Goal: Information Seeking & Learning: Compare options

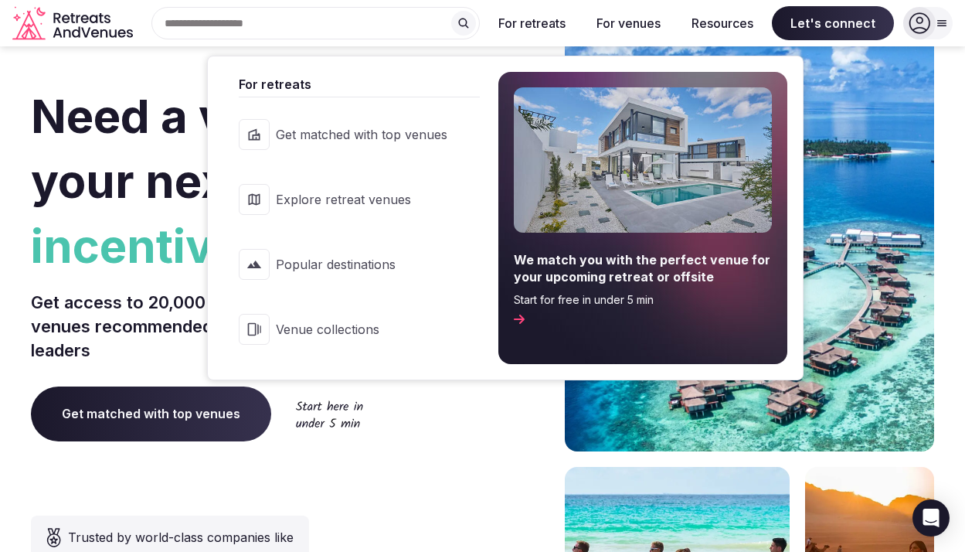
click at [375, 199] on span "Explore retreat venues" at bounding box center [362, 199] width 172 height 17
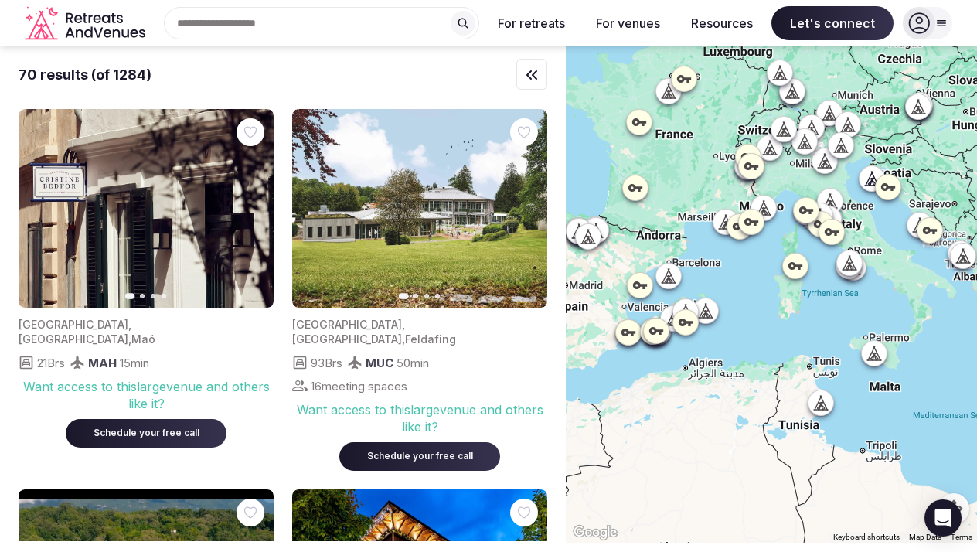
click at [931, 26] on div at bounding box center [919, 23] width 32 height 32
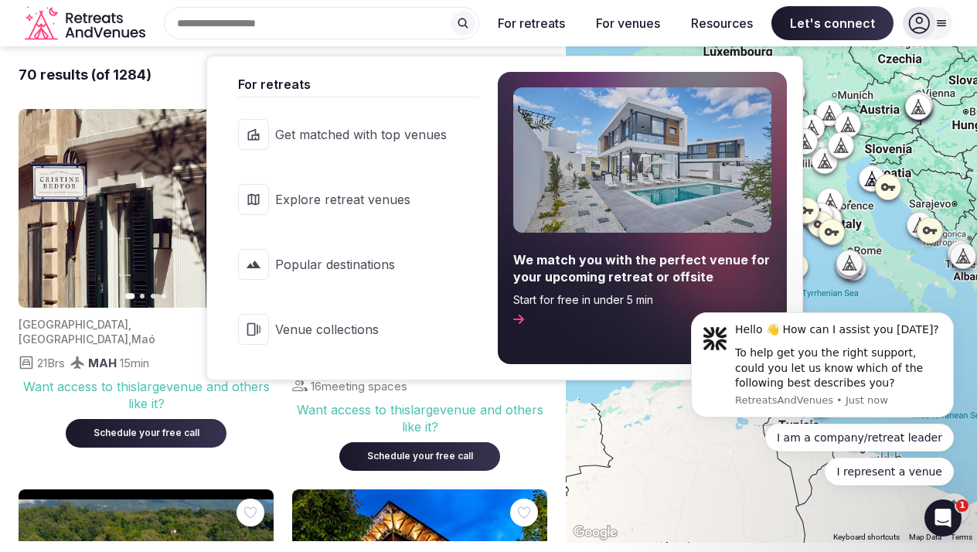
click at [349, 320] on link "Venue collections" at bounding box center [351, 329] width 257 height 62
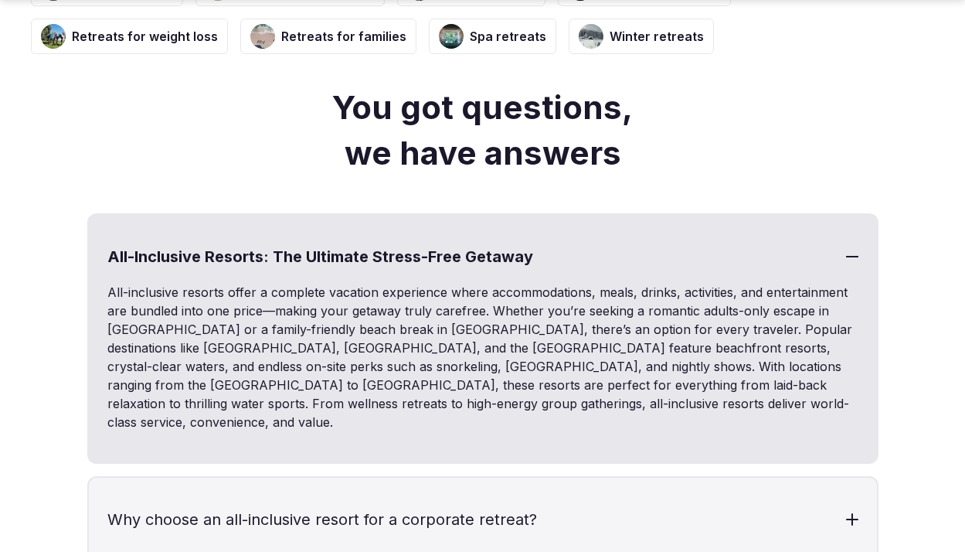
scroll to position [4626, 0]
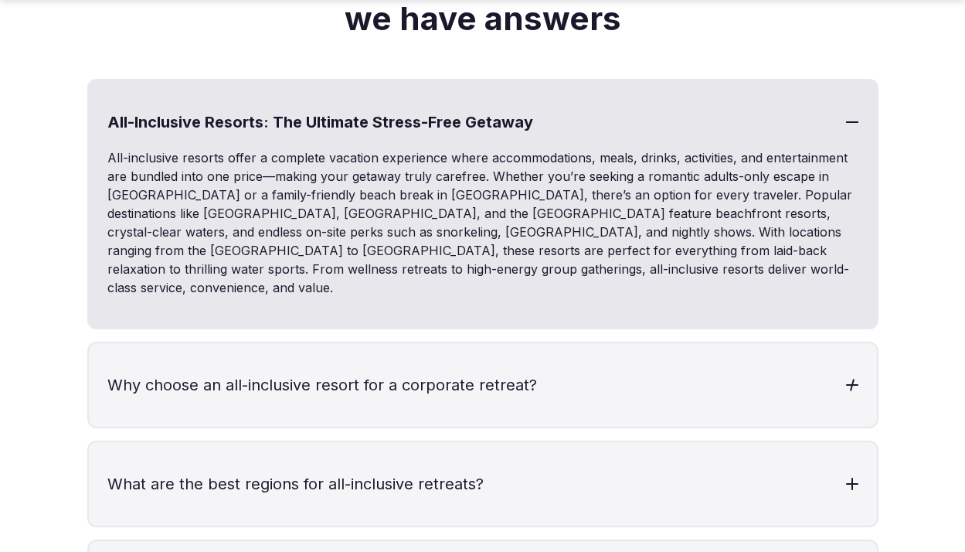
click at [477, 343] on h3 "Why choose an all-inclusive resort for a corporate retreat?" at bounding box center [483, 384] width 788 height 83
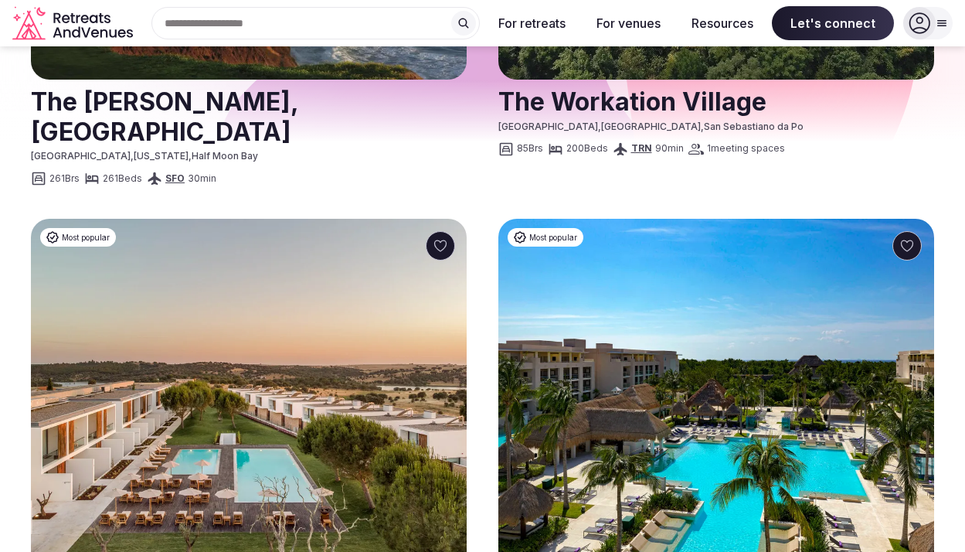
scroll to position [548, 0]
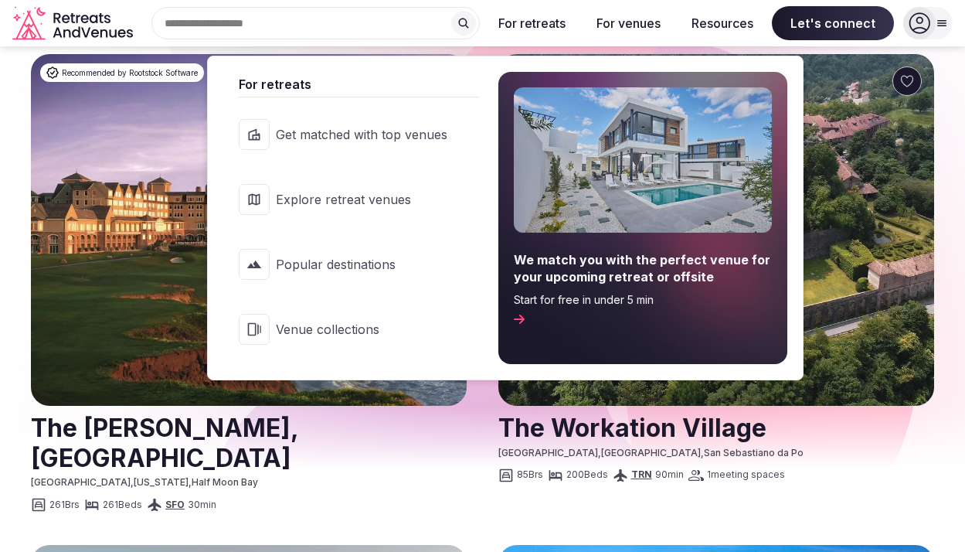
click at [358, 208] on link "Explore retreat venues" at bounding box center [351, 199] width 257 height 62
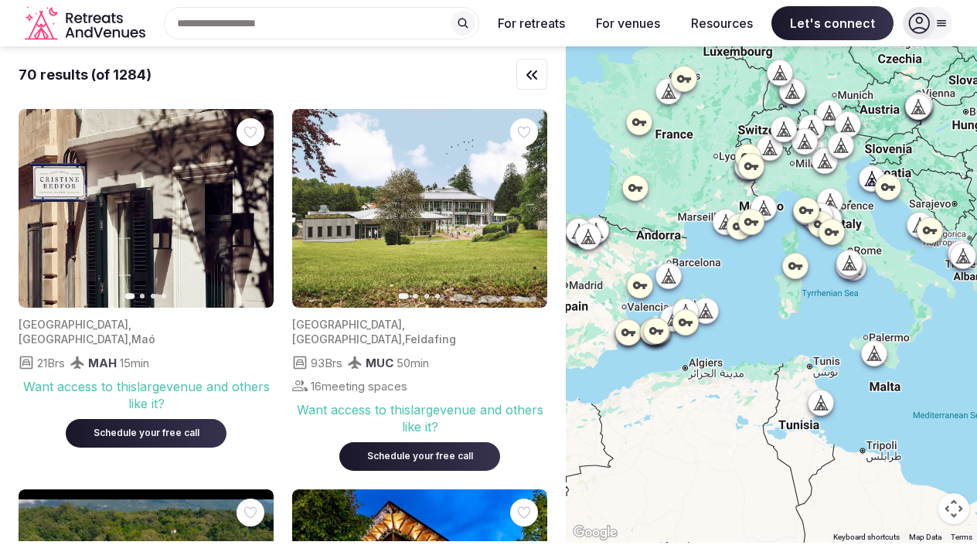
click at [756, 165] on icon at bounding box center [751, 166] width 14 height 8
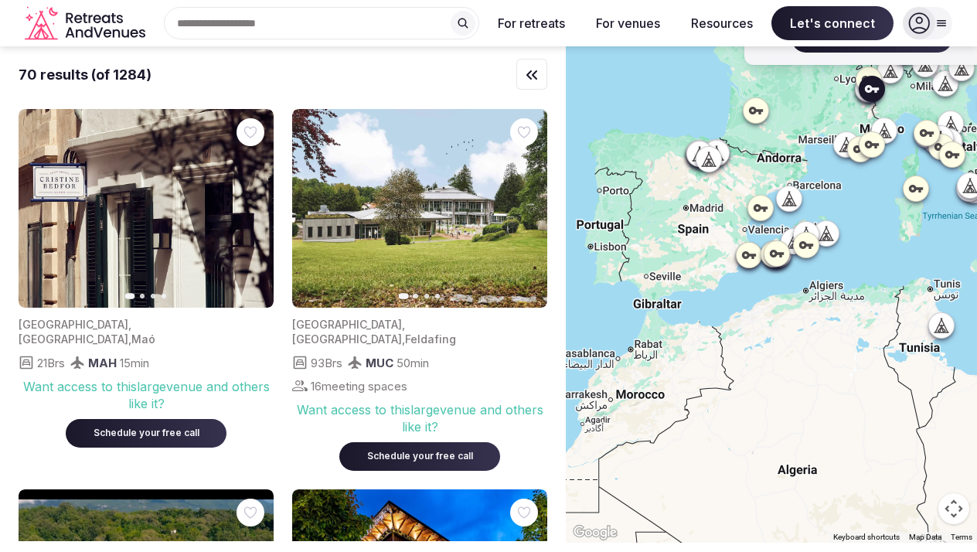
drag, startPoint x: 707, startPoint y: 204, endPoint x: 855, endPoint y: 111, distance: 174.7
click at [855, 111] on div "Exclusive inventory Auvergne-Rhône-Alpes , Chamonix-Mont-Blanc Want access to t…" at bounding box center [771, 294] width 411 height 496
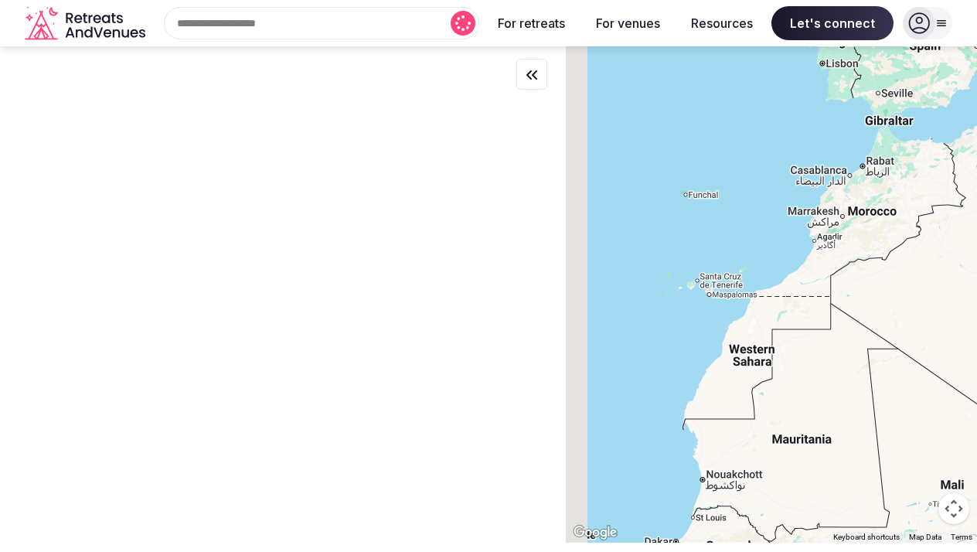
drag, startPoint x: 675, startPoint y: 321, endPoint x: 893, endPoint y: 147, distance: 278.7
click at [893, 147] on div at bounding box center [771, 294] width 411 height 496
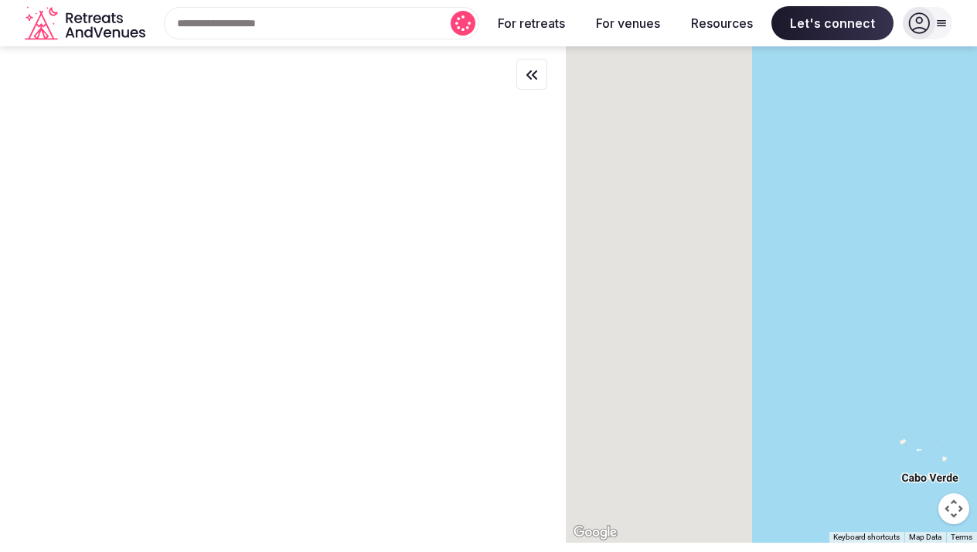
drag, startPoint x: 706, startPoint y: 263, endPoint x: 1066, endPoint y: 221, distance: 363.3
click at [964, 221] on html "Search Popular Destinations Toscana, Italy Riviera Maya, Mexico Indonesia, Bali…" at bounding box center [488, 276] width 977 height 552
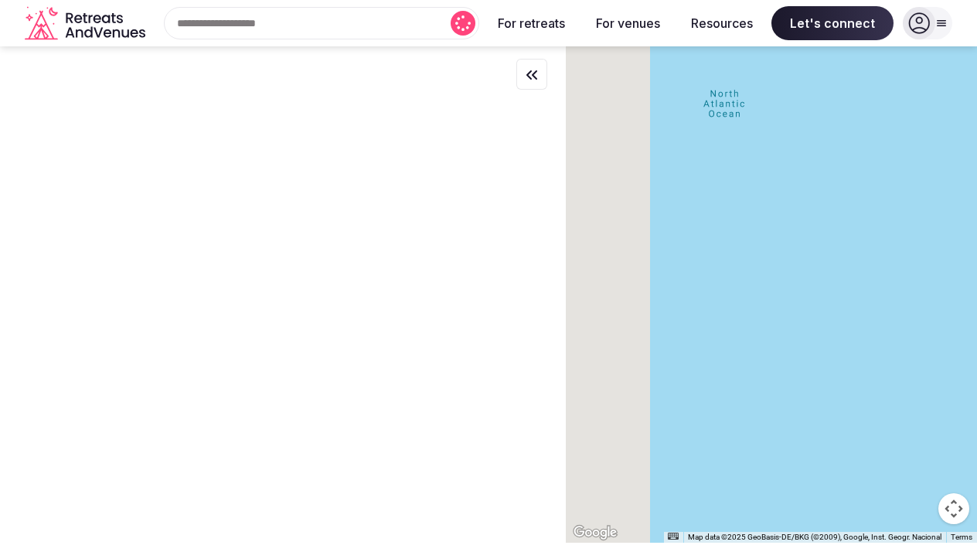
drag, startPoint x: 760, startPoint y: 234, endPoint x: 1031, endPoint y: 240, distance: 271.3
click at [964, 240] on html "Search Popular Destinations Toscana, Italy Riviera Maya, Mexico Indonesia, Bali…" at bounding box center [488, 276] width 977 height 552
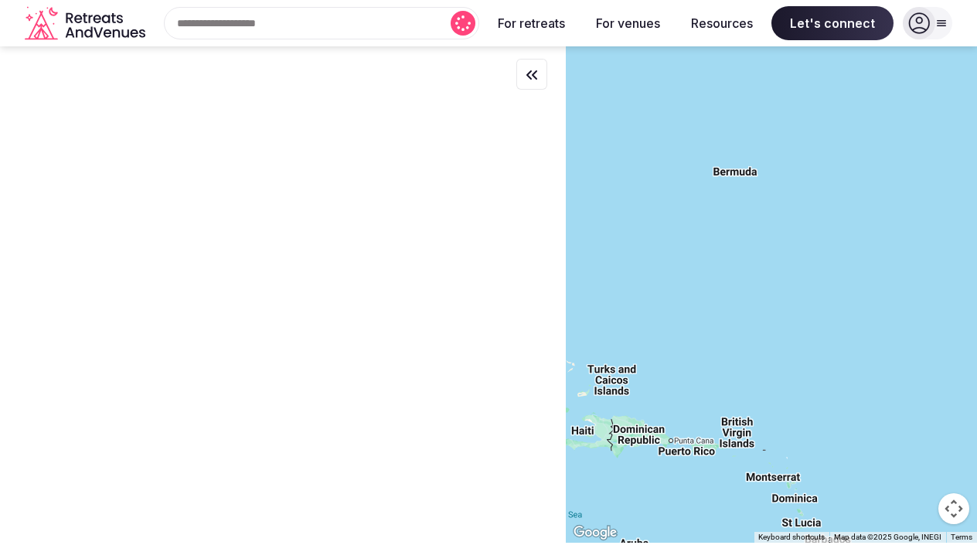
drag, startPoint x: 702, startPoint y: 249, endPoint x: 934, endPoint y: 257, distance: 232.8
click at [956, 253] on div at bounding box center [771, 294] width 411 height 496
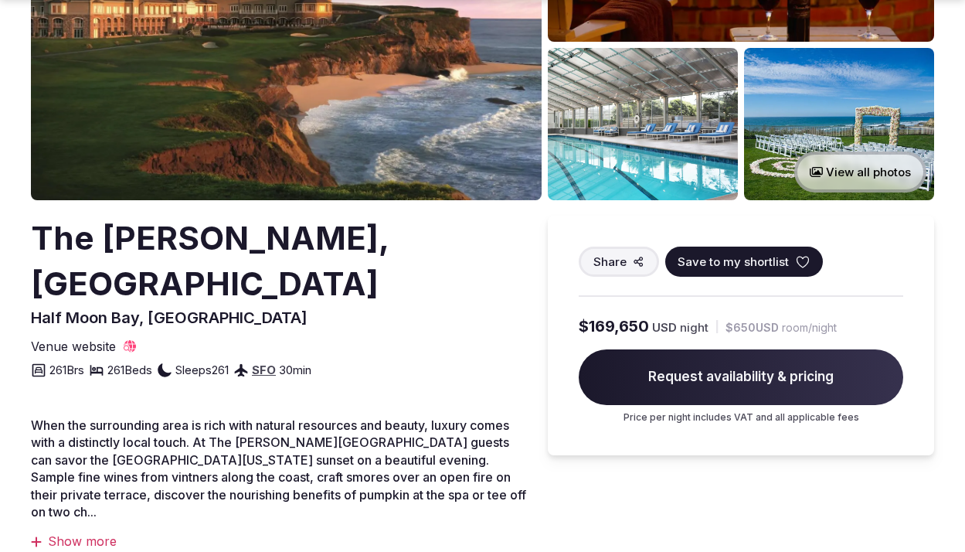
scroll to position [379, 0]
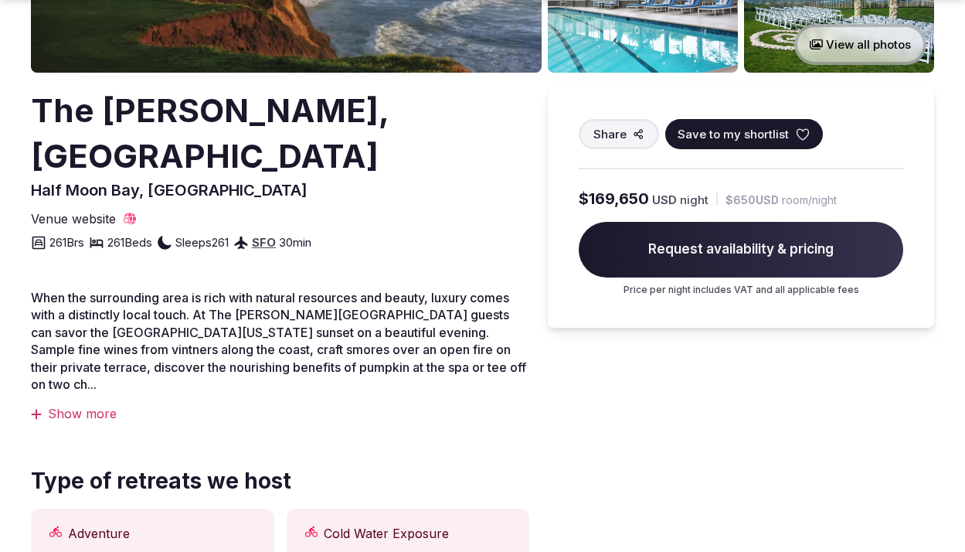
click at [67, 405] on div "Show more" at bounding box center [280, 413] width 498 height 17
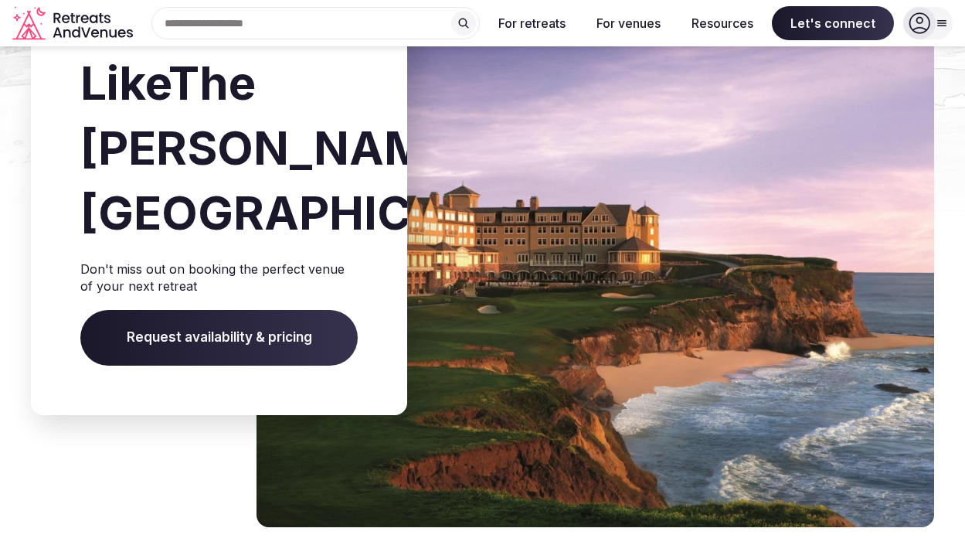
scroll to position [9168, 0]
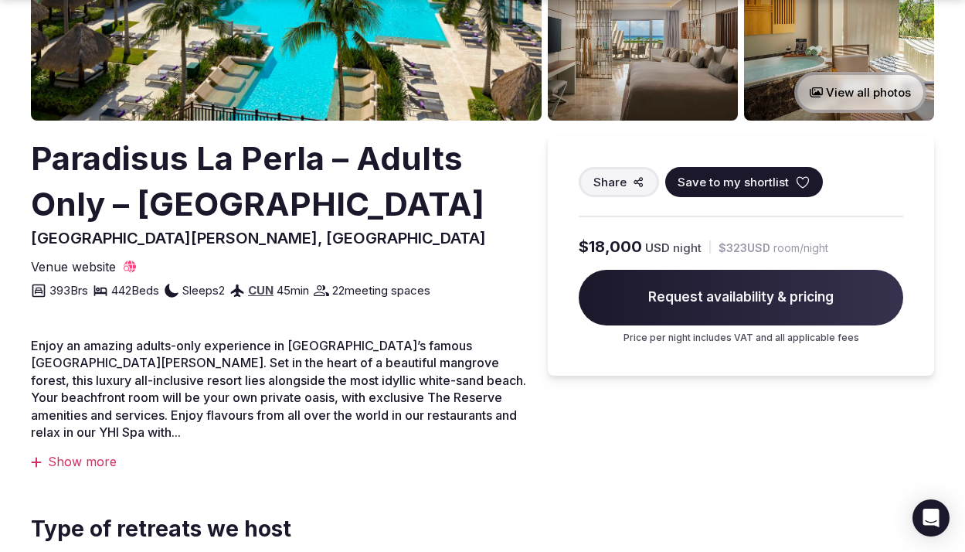
scroll to position [217, 0]
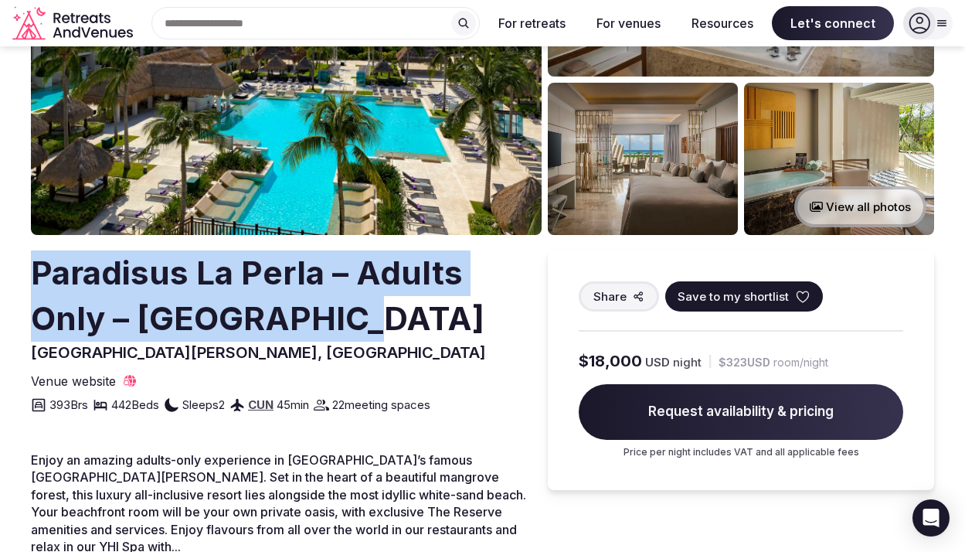
drag, startPoint x: 345, startPoint y: 327, endPoint x: 34, endPoint y: 274, distance: 315.8
click at [34, 274] on h2 "Paradisus La Perla – Adults Only – [GEOGRAPHIC_DATA]" at bounding box center [277, 295] width 492 height 91
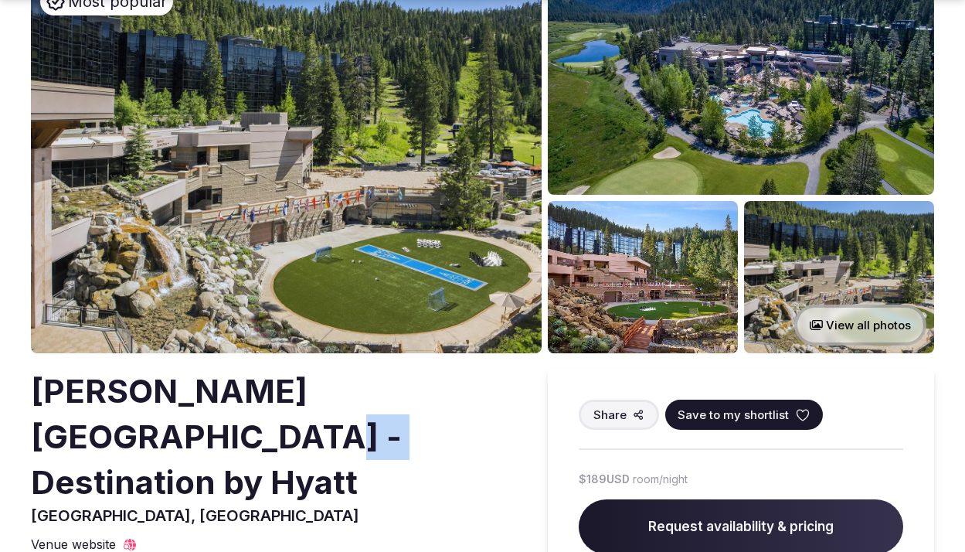
scroll to position [102, 0]
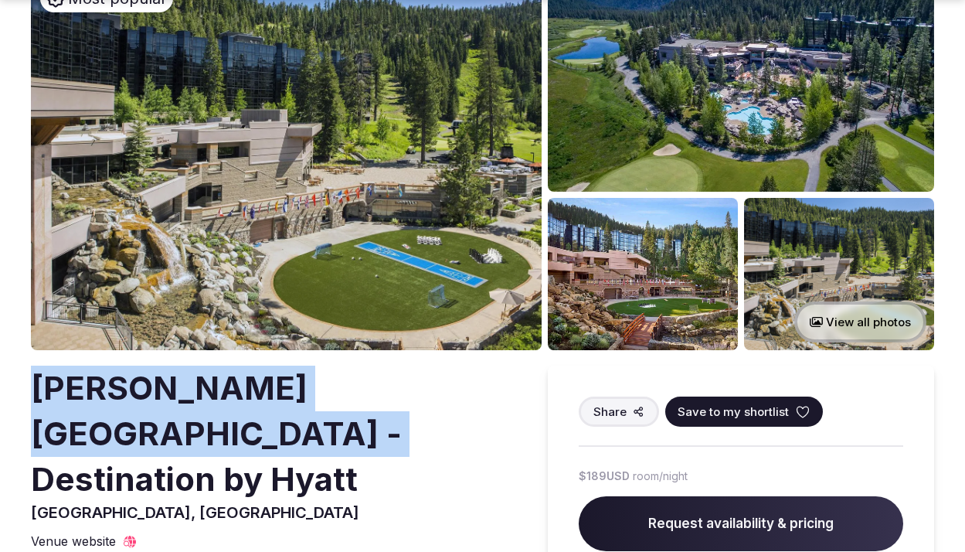
drag, startPoint x: 68, startPoint y: 423, endPoint x: 11, endPoint y: 396, distance: 63.6
